Goal: Find specific page/section: Find specific page/section

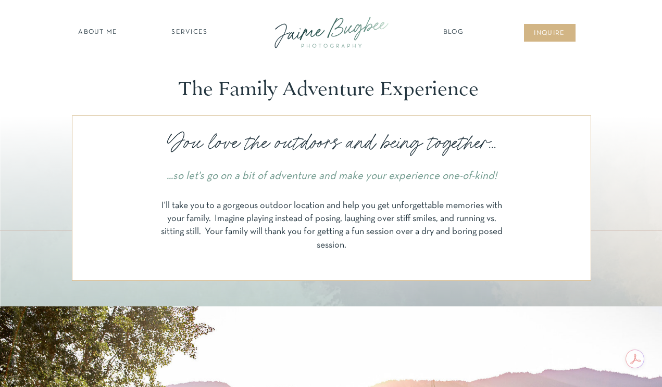
click at [183, 34] on nav "SERVICES" at bounding box center [189, 33] width 59 height 10
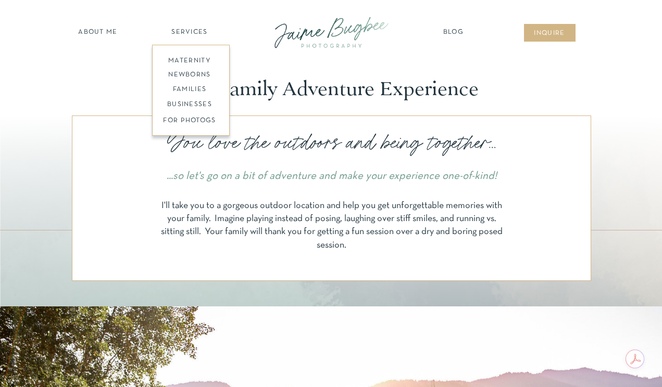
click at [183, 34] on nav "SERVICES" at bounding box center [189, 33] width 59 height 10
click at [552, 34] on nav "inqUIre" at bounding box center [550, 34] width 42 height 10
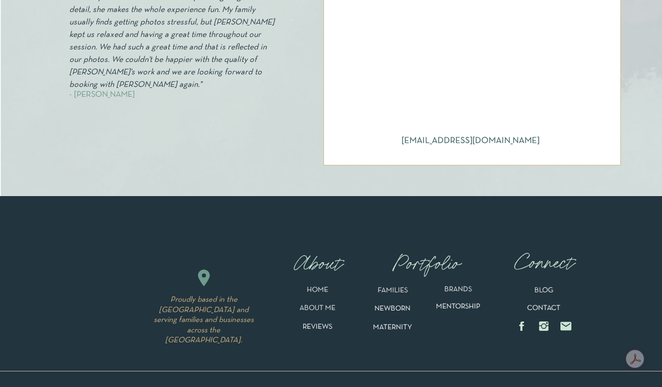
scroll to position [687, 0]
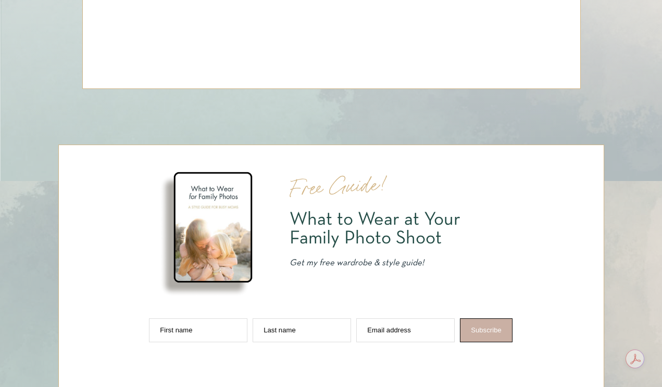
scroll to position [5664, 0]
